Goal: Task Accomplishment & Management: Manage account settings

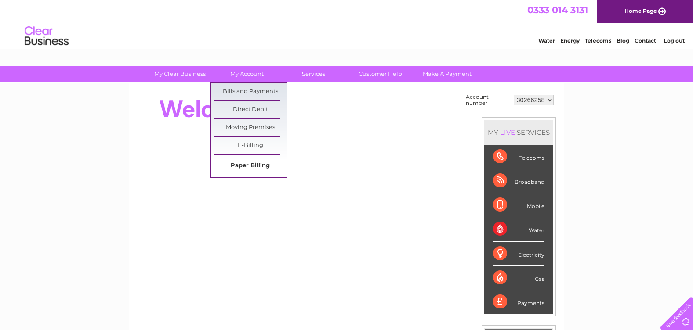
click at [257, 168] on link "Paper Billing" at bounding box center [250, 166] width 72 height 18
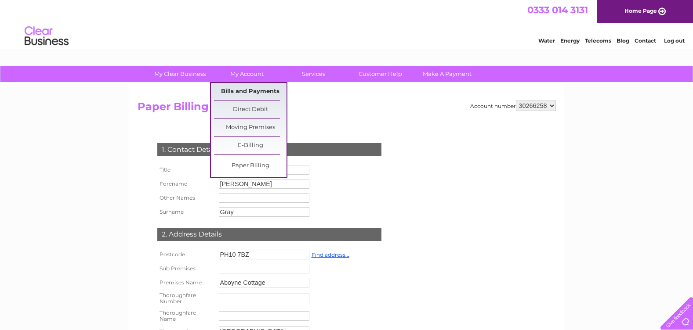
click at [251, 90] on link "Bills and Payments" at bounding box center [250, 92] width 72 height 18
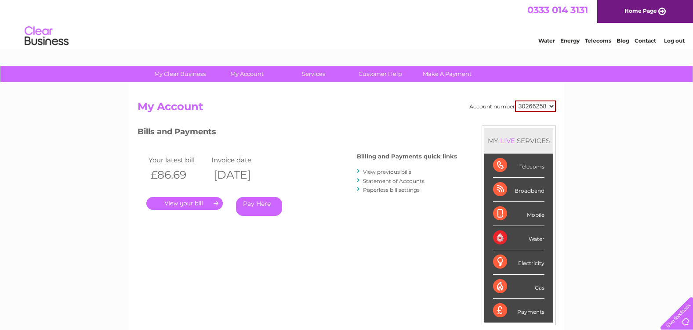
click at [188, 202] on link "." at bounding box center [184, 203] width 76 height 13
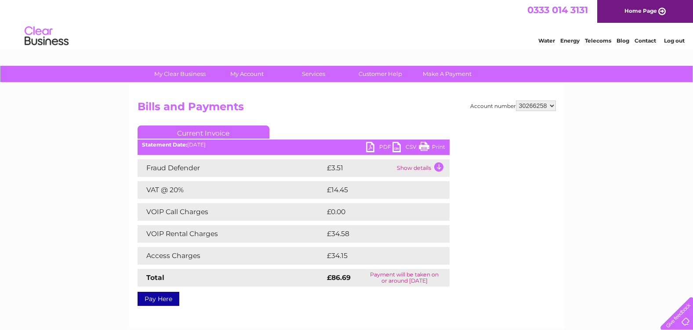
click at [368, 148] on link "PDF" at bounding box center [379, 148] width 26 height 13
